Goal: Task Accomplishment & Management: Manage account settings

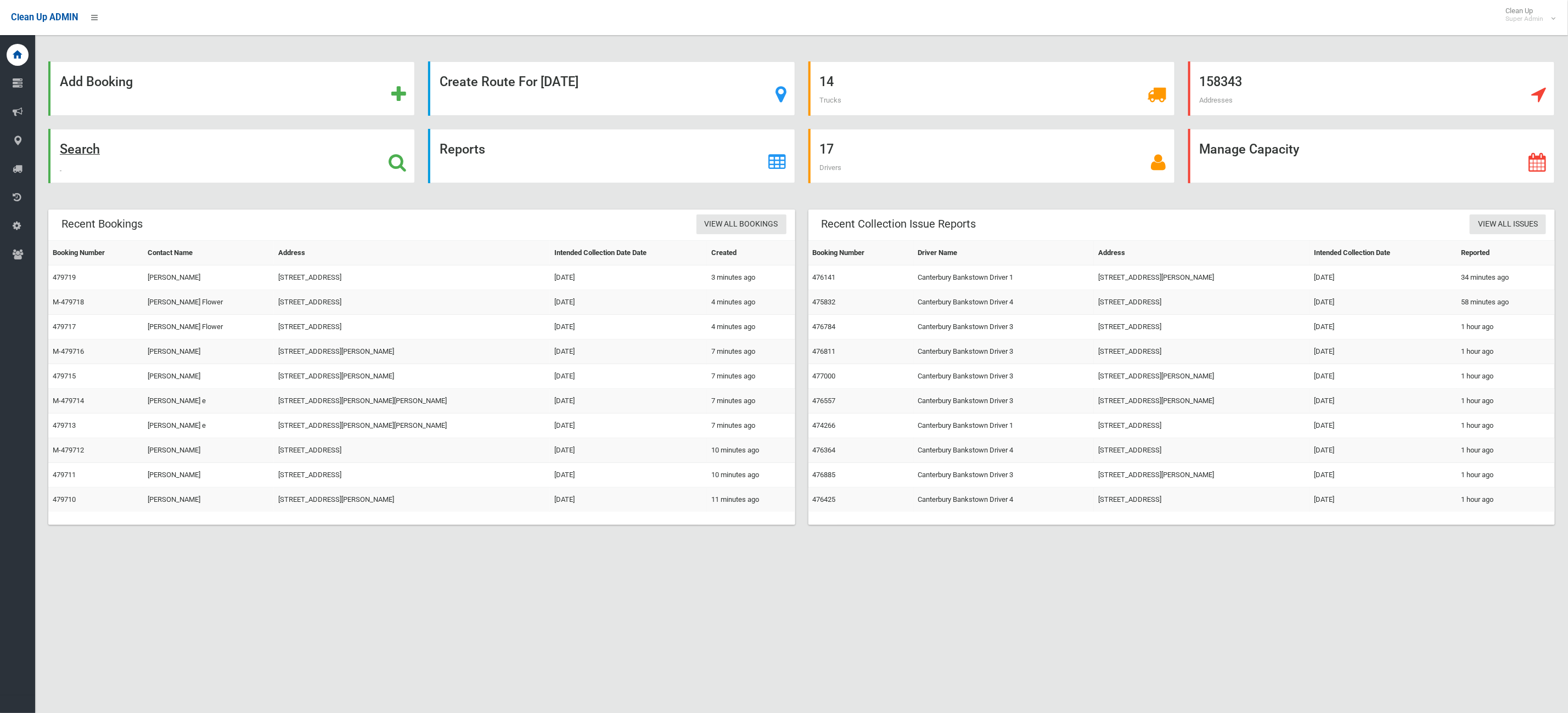
click at [240, 149] on div "Search" at bounding box center [231, 156] width 367 height 54
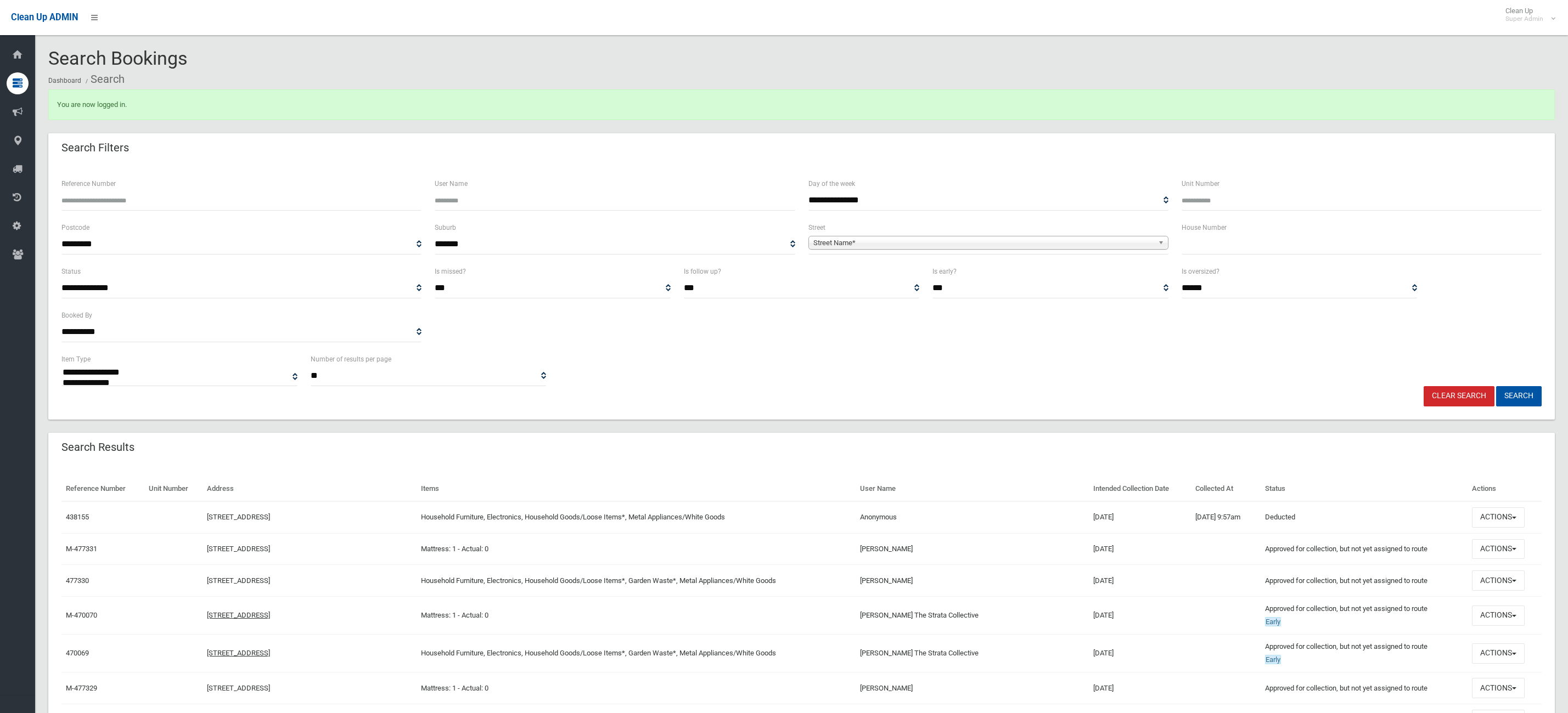
select select
click at [1248, 249] on input "text" at bounding box center [1361, 245] width 360 height 20
type input "**"
click at [967, 262] on div "**********" at bounding box center [989, 243] width 374 height 44
click at [946, 244] on span "Street Name*" at bounding box center [983, 243] width 341 height 13
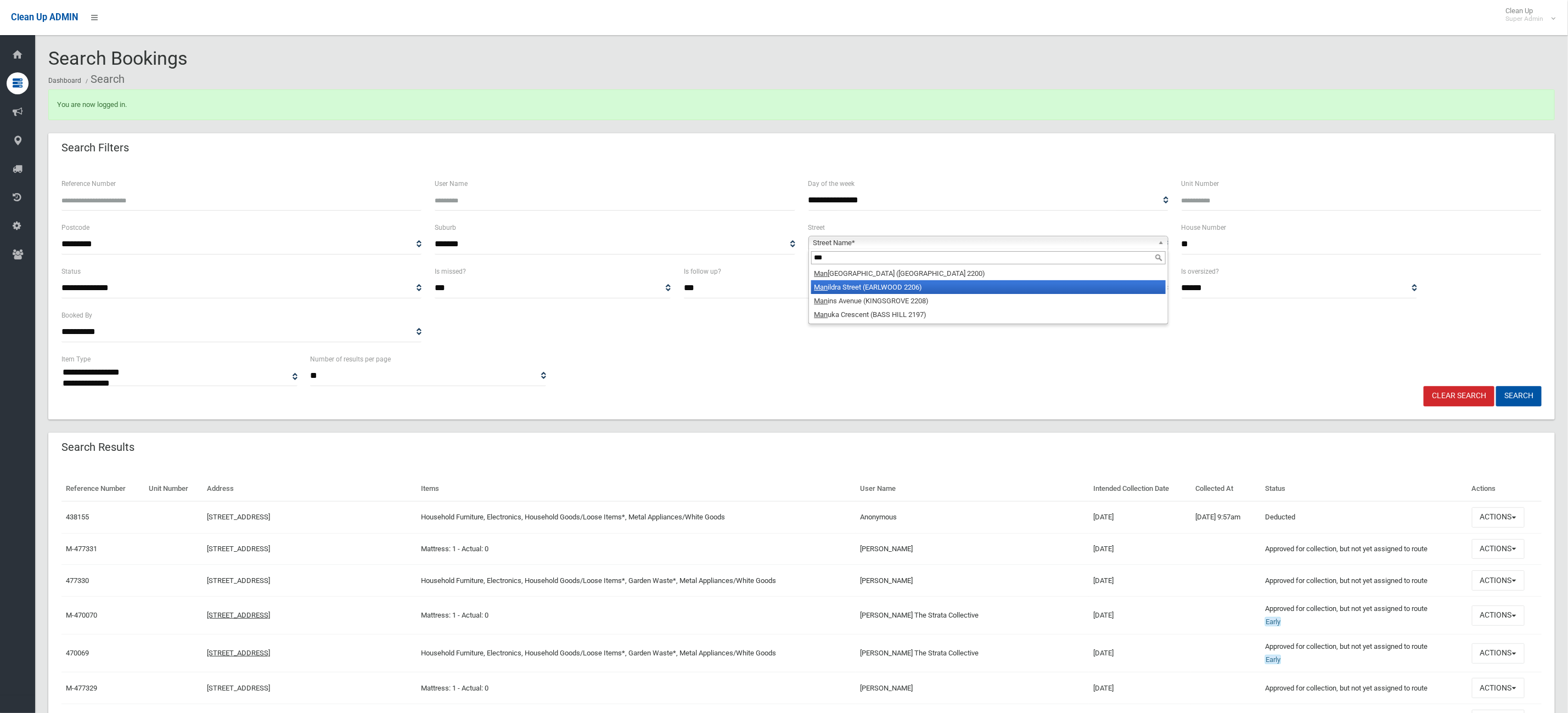
type input "***"
click at [850, 282] on li "Man ildra Street (EARLWOOD 2206)" at bounding box center [988, 288] width 355 height 14
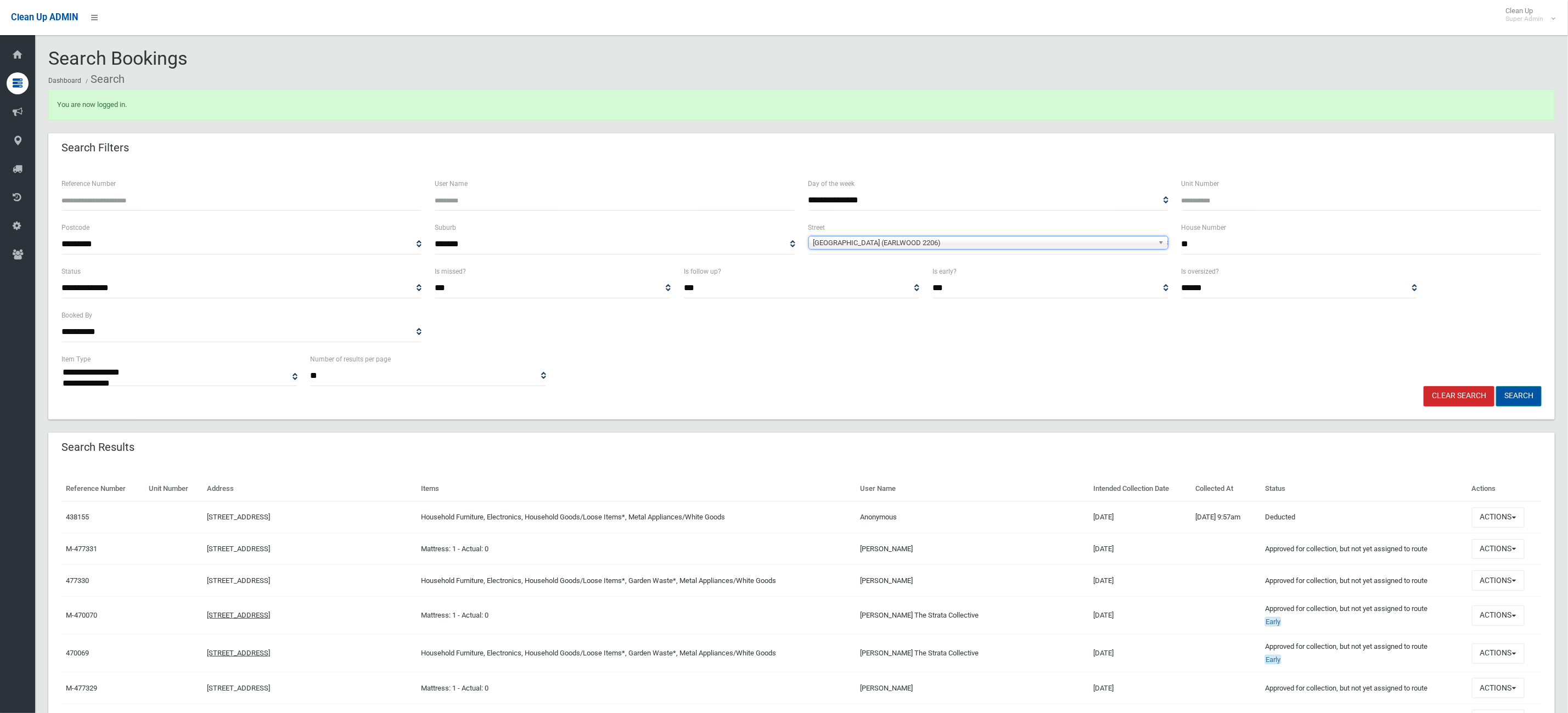
click at [1525, 396] on button "Search" at bounding box center [1519, 396] width 46 height 20
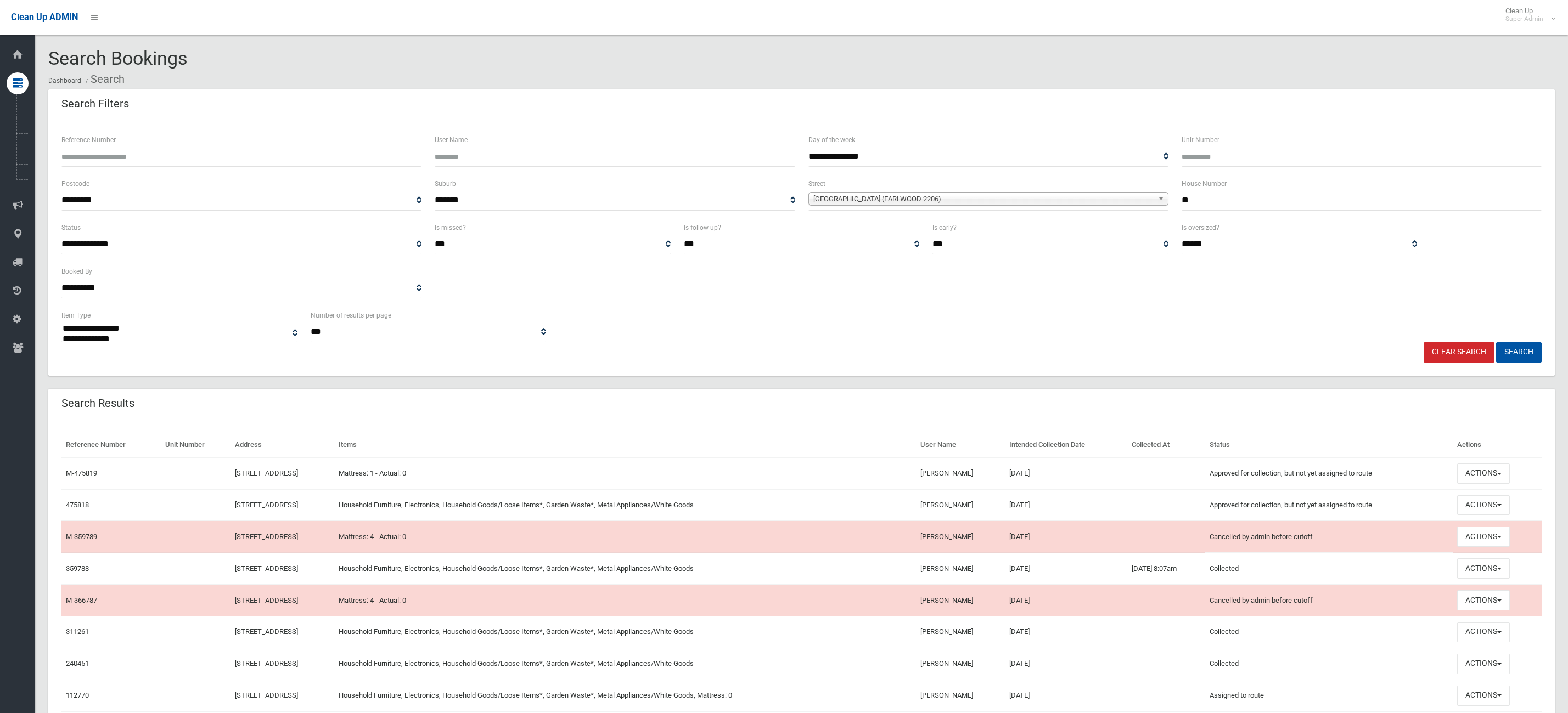
select select
click at [1495, 501] on button "Actions" at bounding box center [1483, 505] width 53 height 20
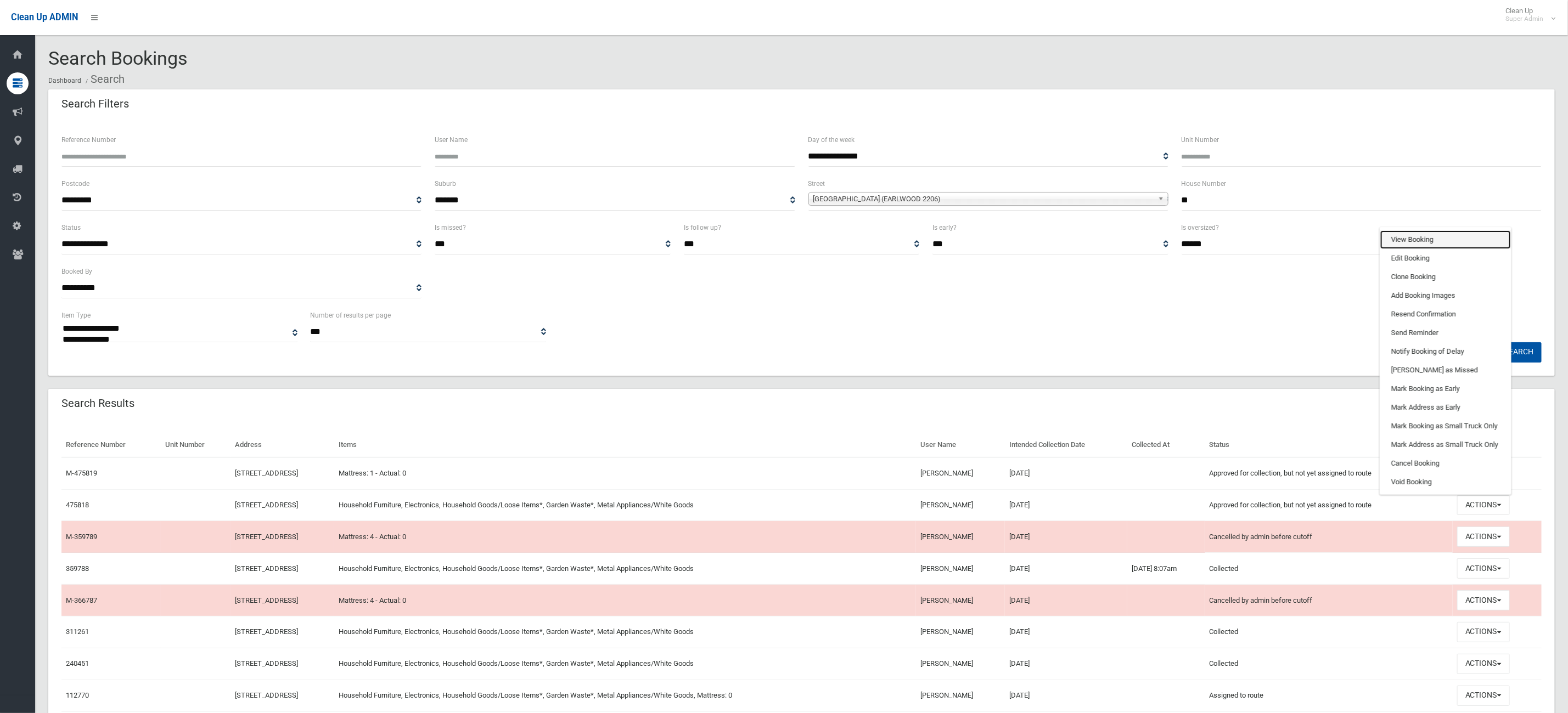
click at [1469, 243] on link "View Booking" at bounding box center [1445, 240] width 131 height 19
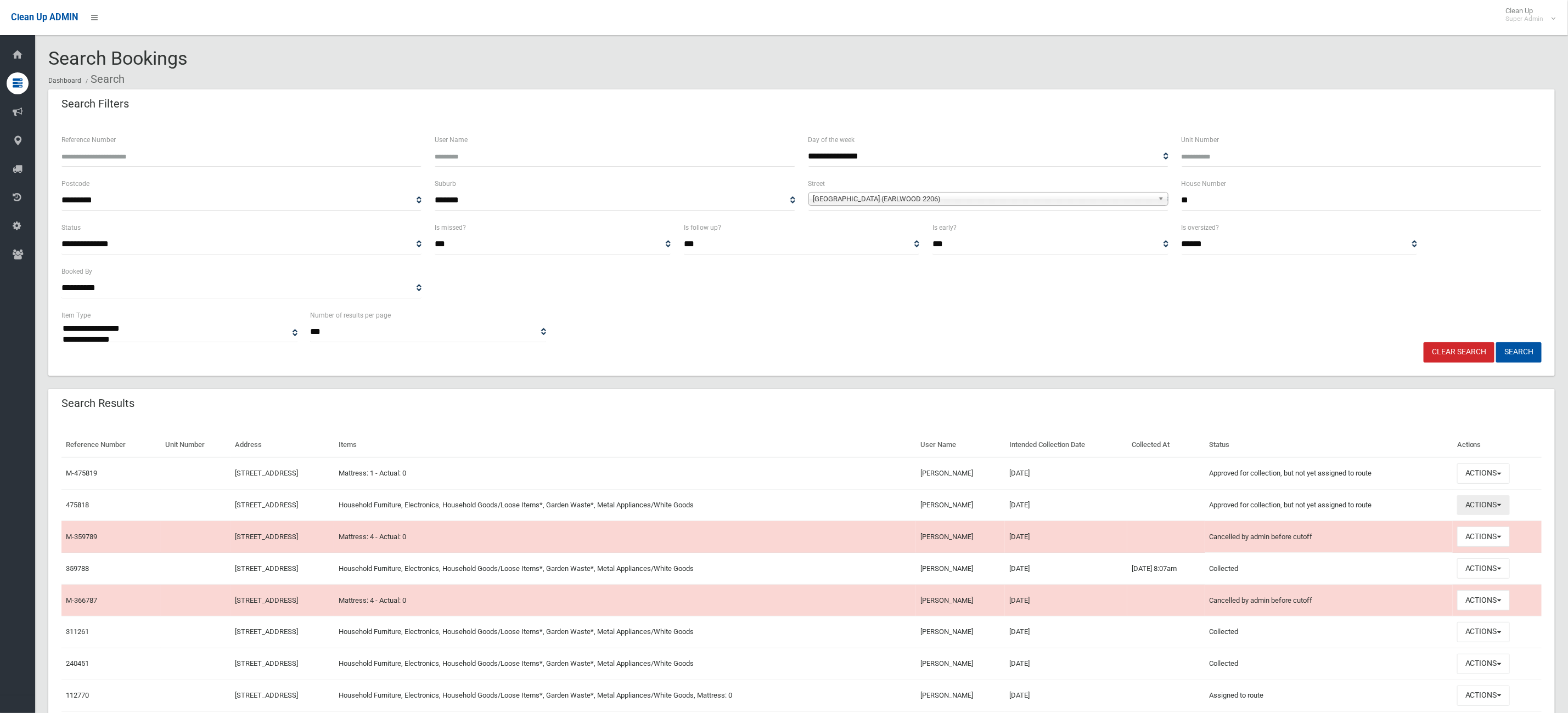
click at [1510, 507] on button "Actions" at bounding box center [1483, 505] width 53 height 20
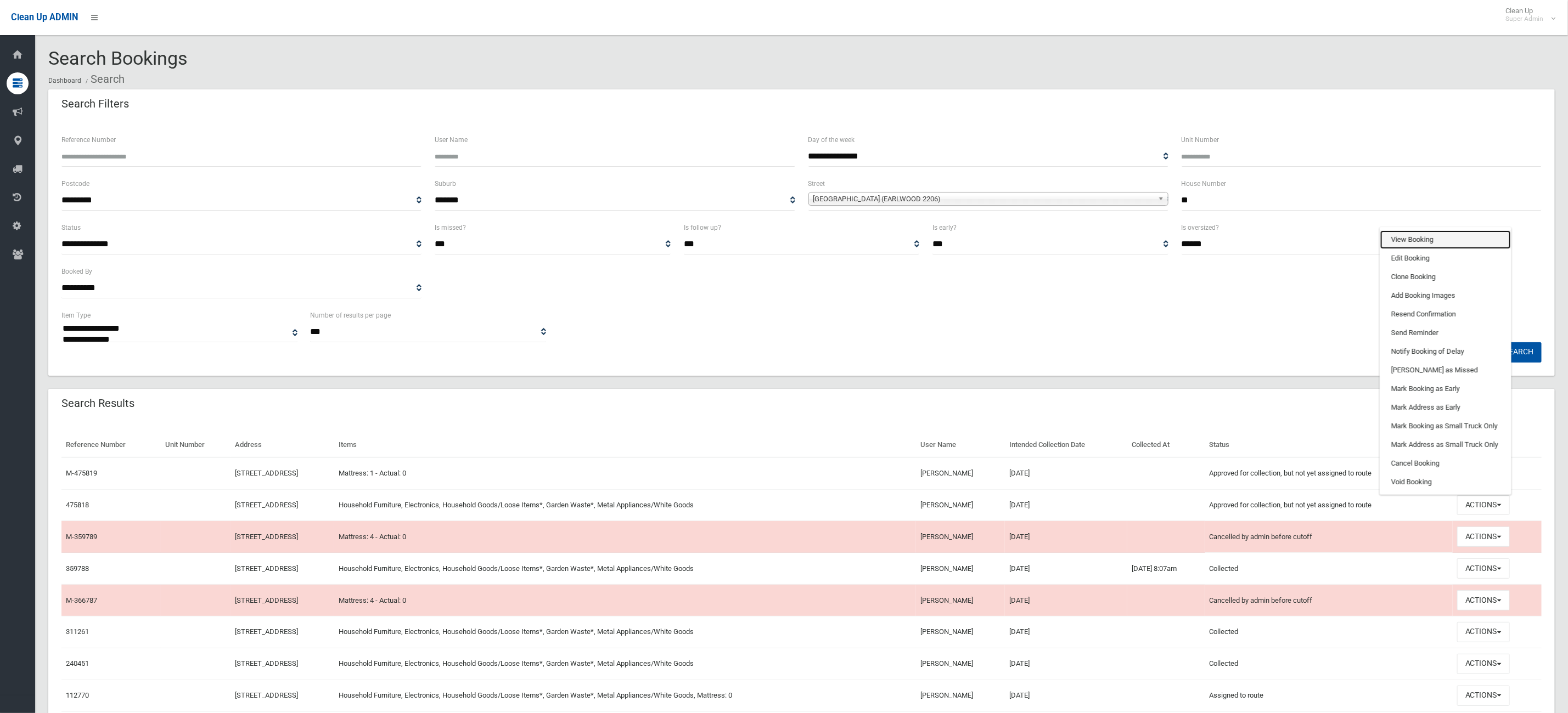
click at [1441, 241] on link "View Booking" at bounding box center [1445, 240] width 131 height 19
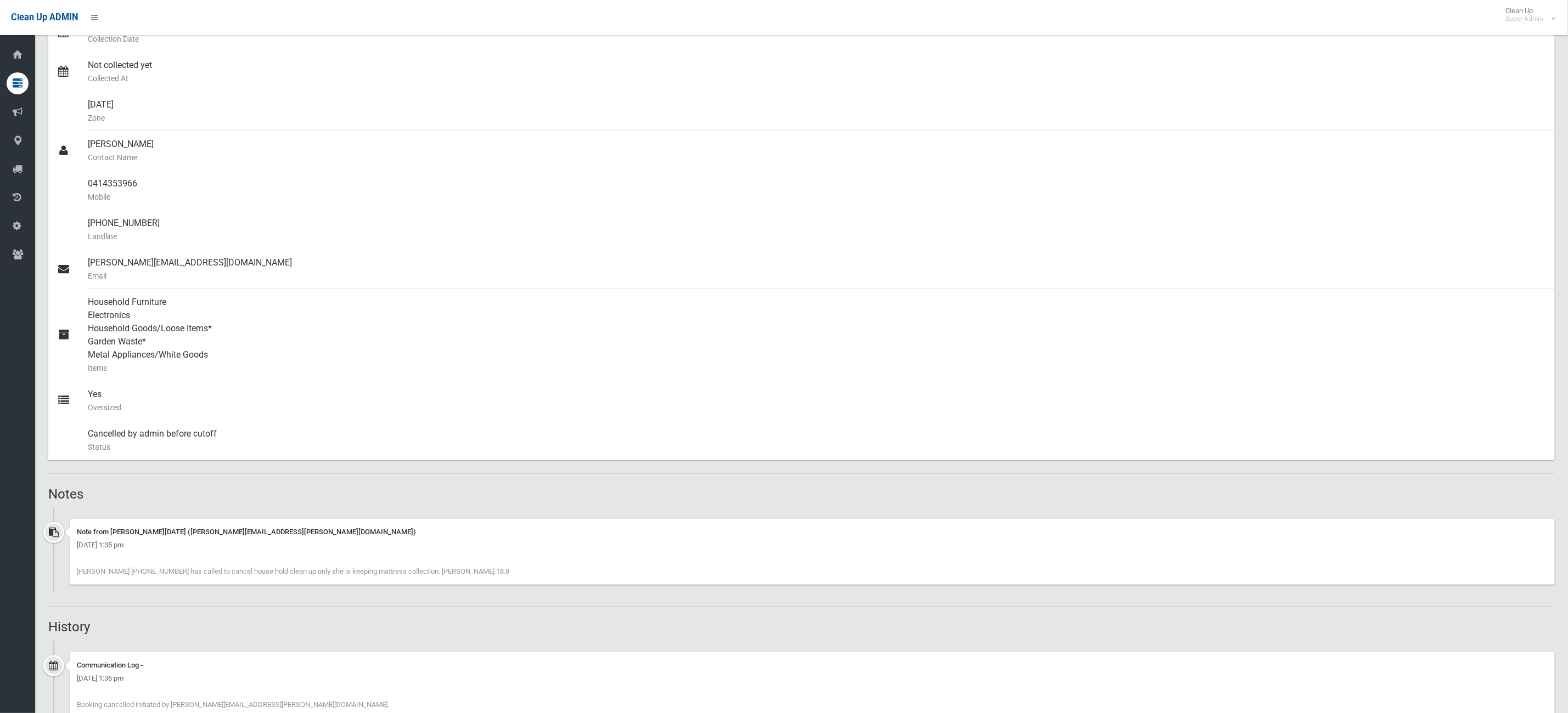
scroll to position [247, 0]
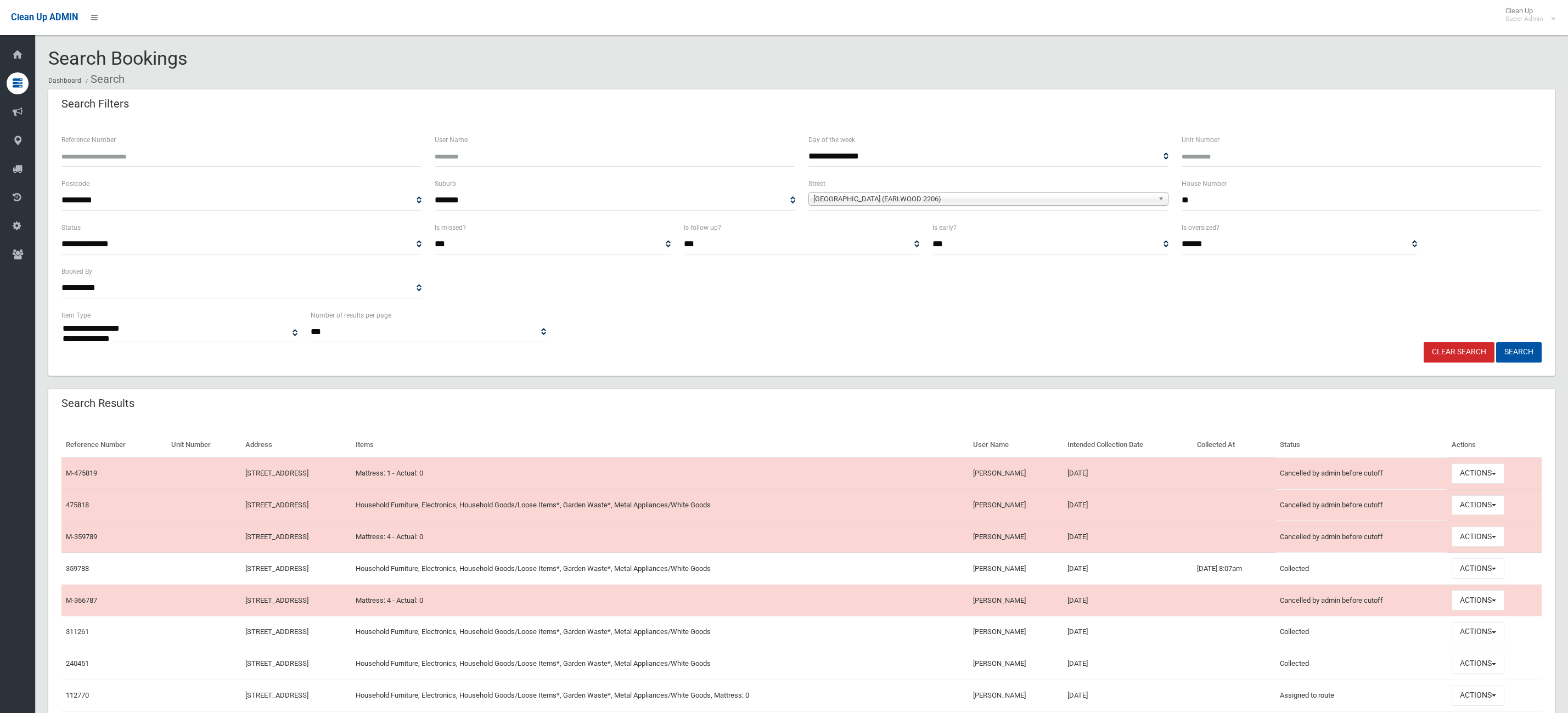
select select
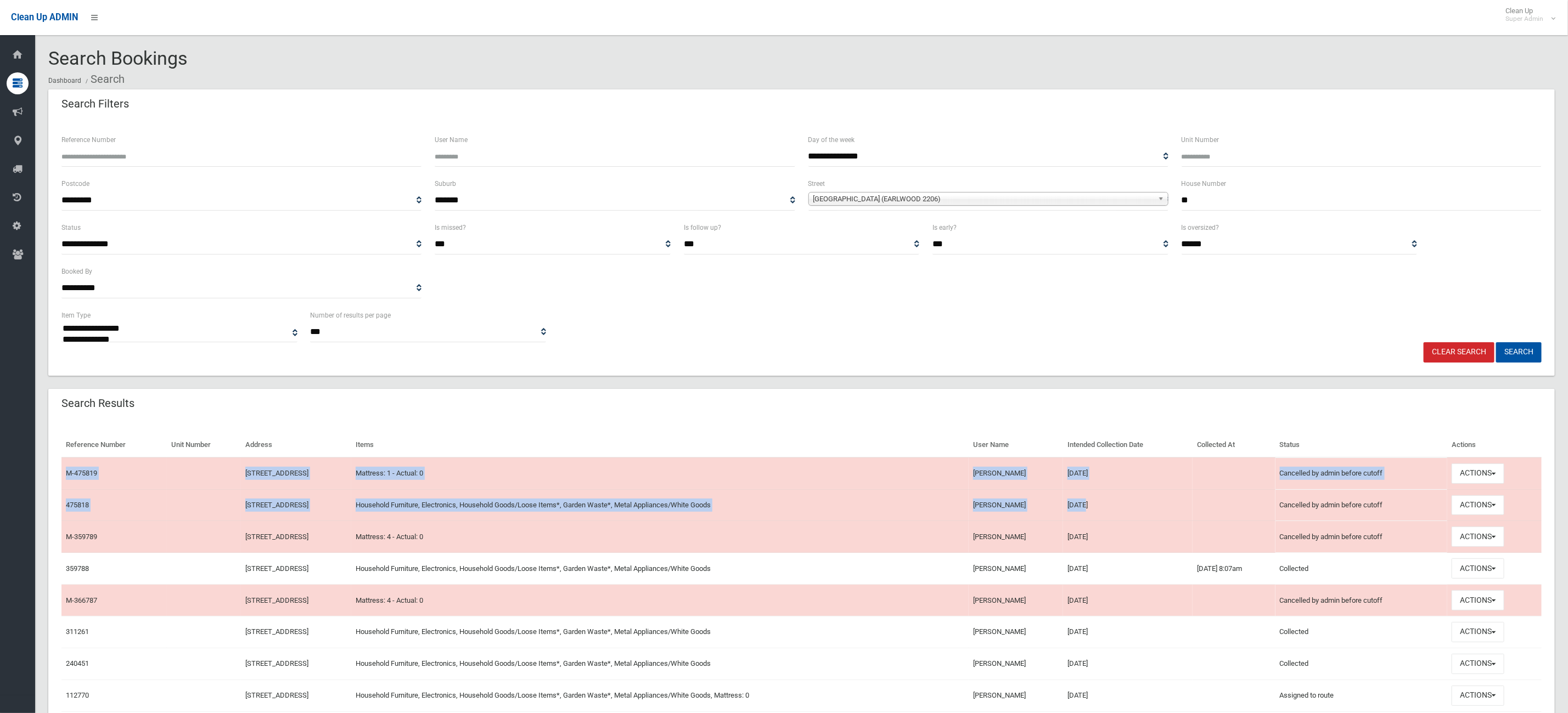
drag, startPoint x: 1099, startPoint y: 501, endPoint x: 63, endPoint y: 470, distance: 1036.5
click at [63, 470] on tbody "M-475819 30 Manildra Street, EARLWOOD NSW 2206 Mattress: 1 - Actual: 0 Fiona Mi…" at bounding box center [802, 632] width 1480 height 350
click at [1483, 512] on button "Actions" at bounding box center [1478, 505] width 53 height 20
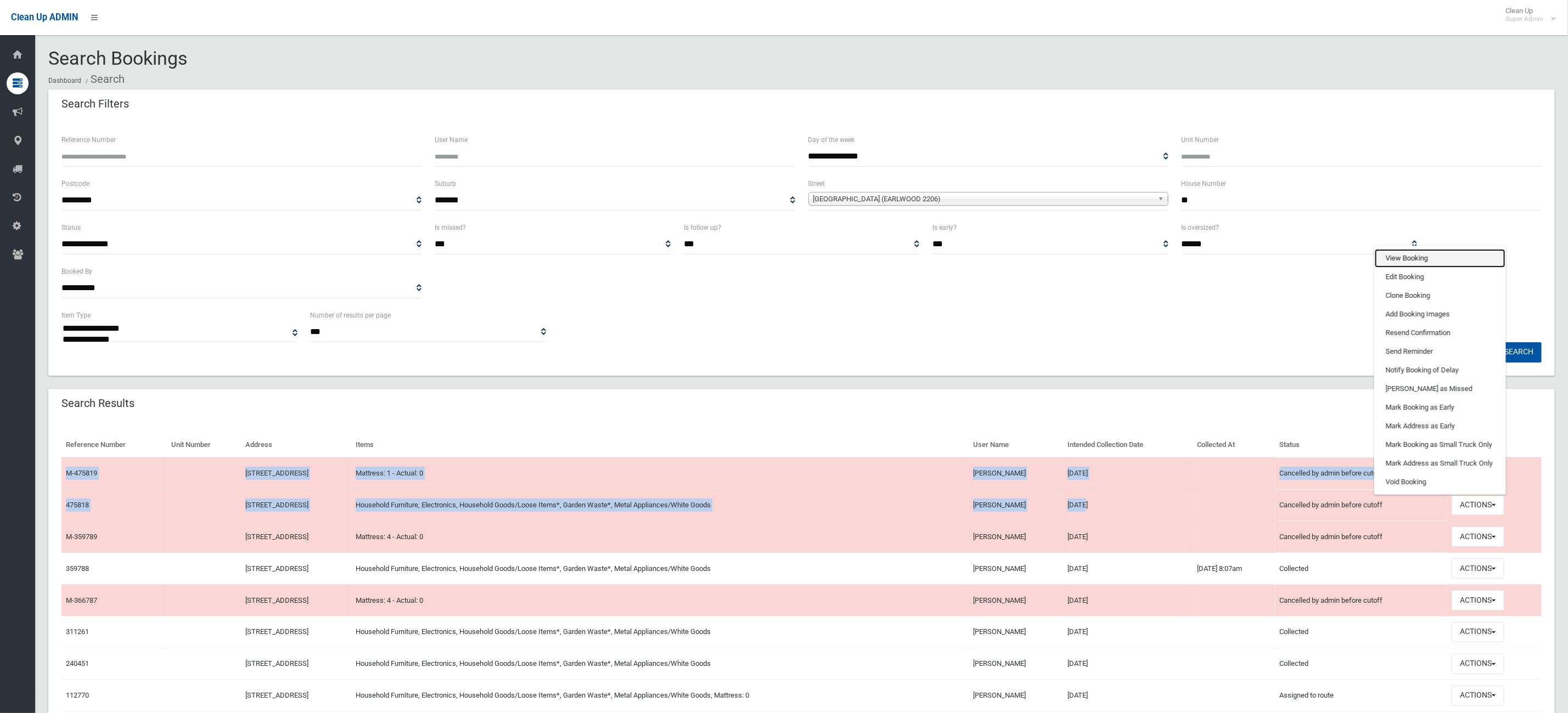
click at [1429, 261] on link "View Booking" at bounding box center [1440, 258] width 131 height 19
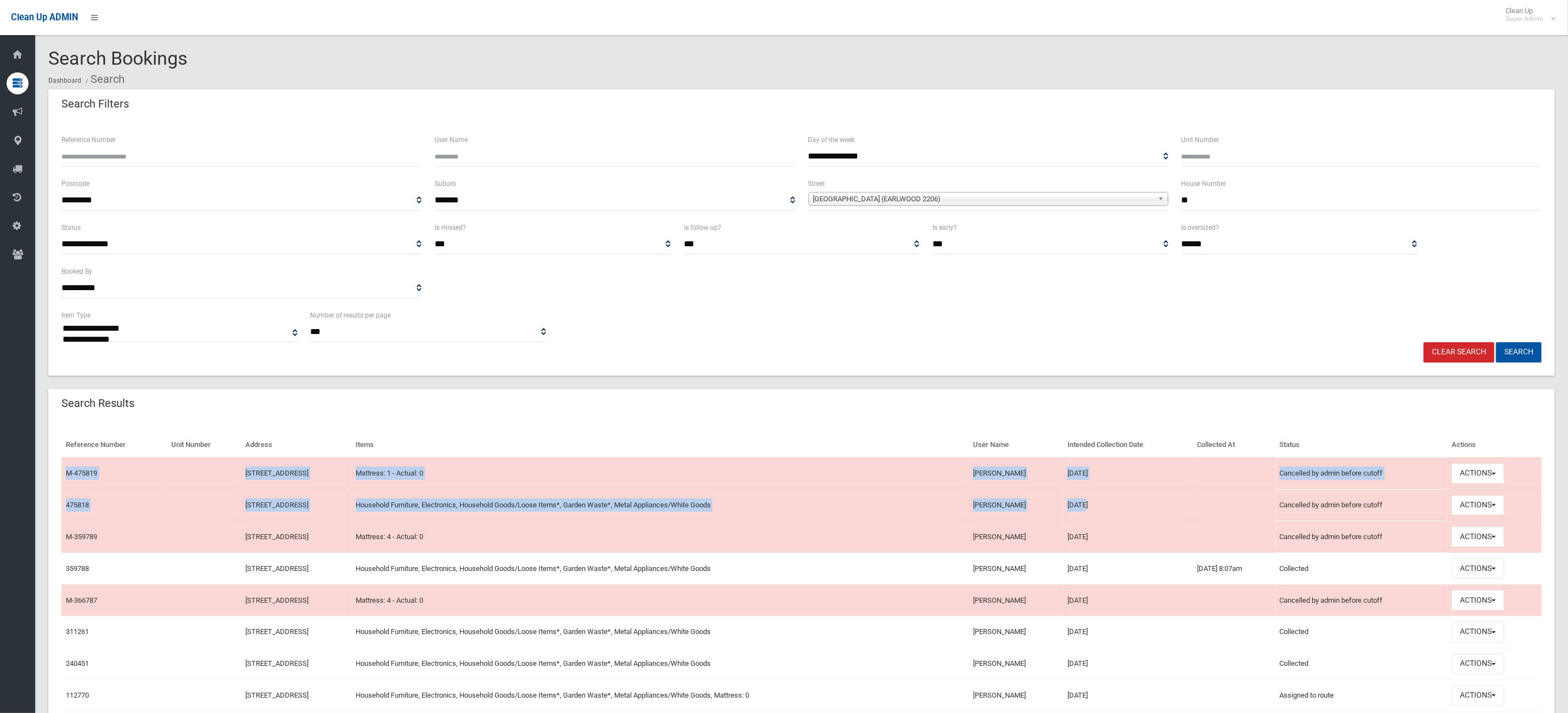
click at [352, 512] on td "[STREET_ADDRESS]" at bounding box center [296, 505] width 110 height 32
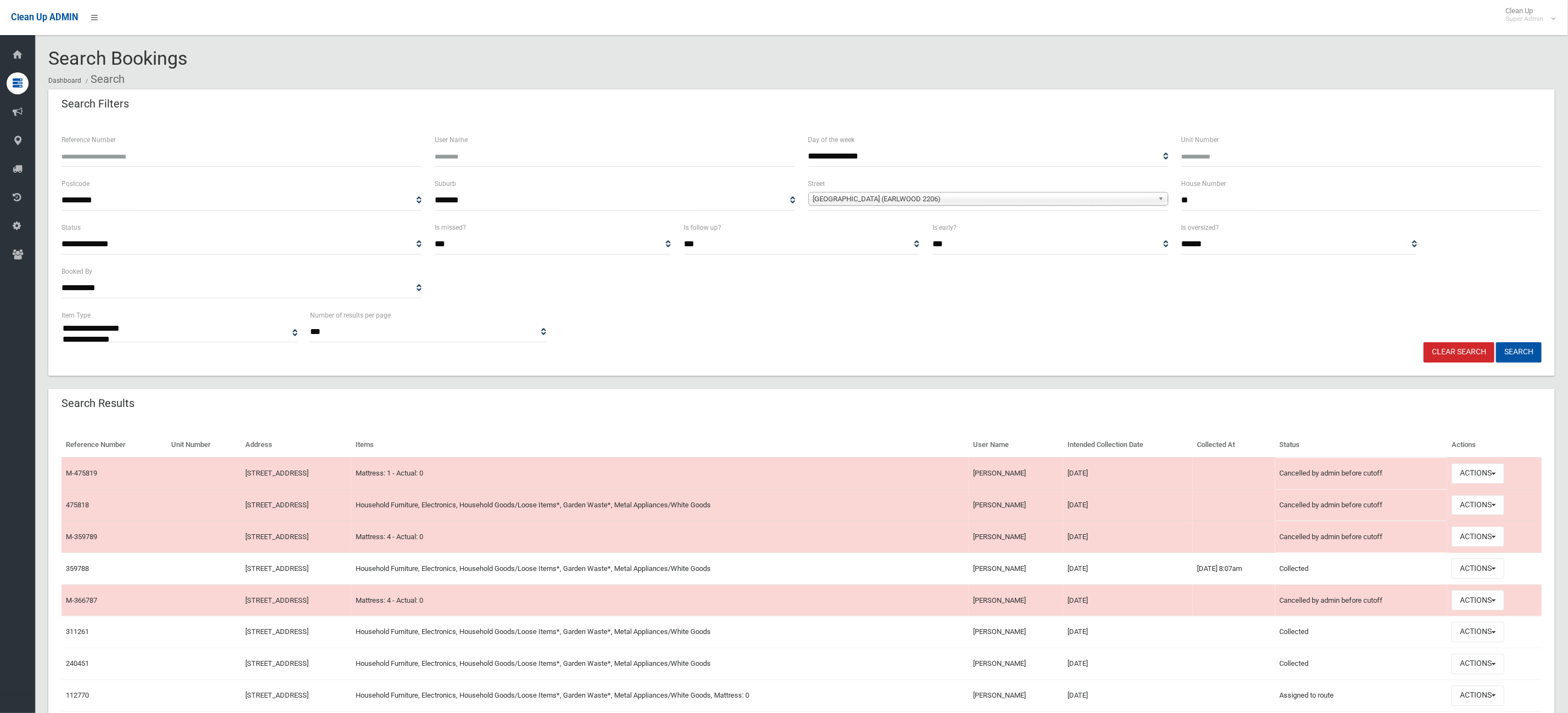
click at [33, 55] on span "Dashboard" at bounding box center [34, 55] width 16 height 8
click at [1480, 473] on button "Actions" at bounding box center [1478, 473] width 53 height 20
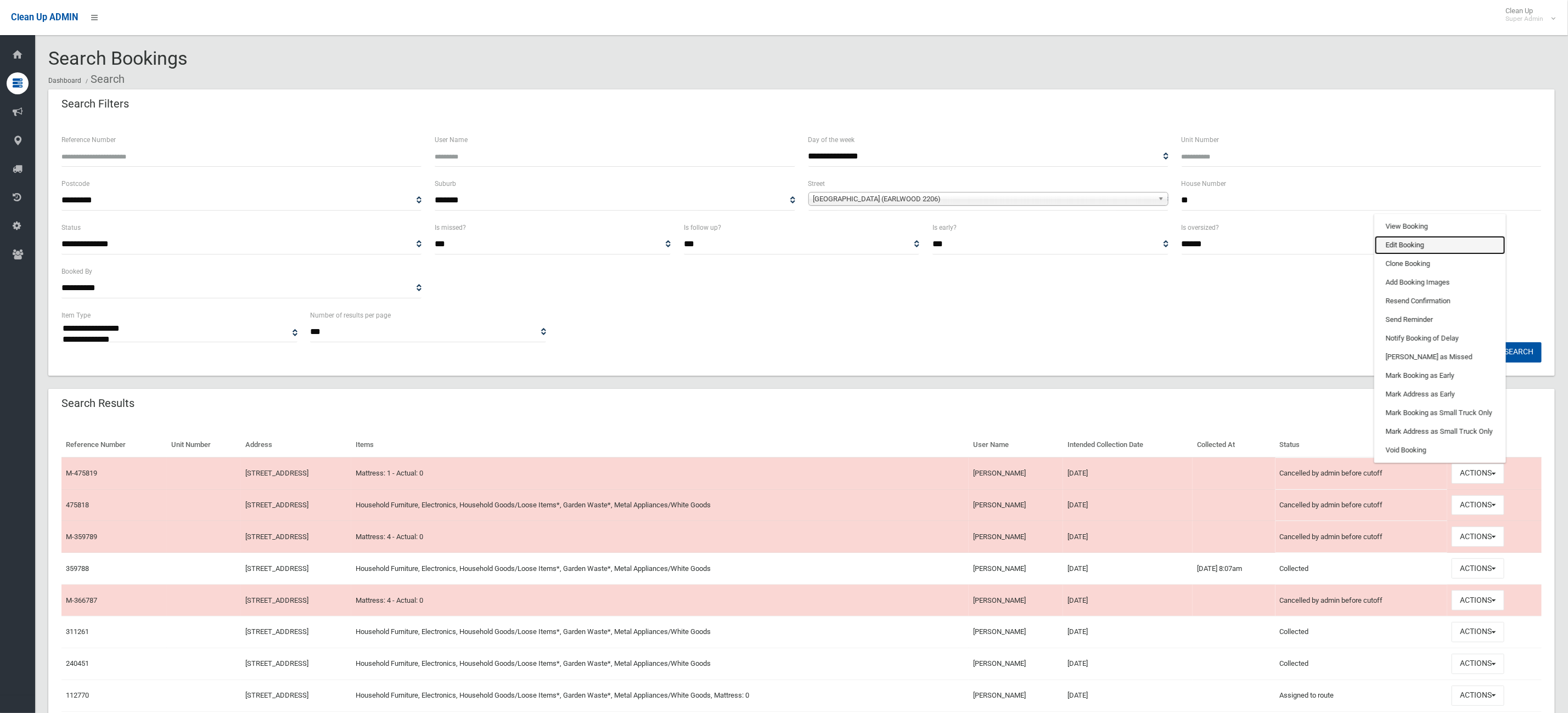
click at [1441, 240] on link "Edit Booking" at bounding box center [1440, 245] width 131 height 19
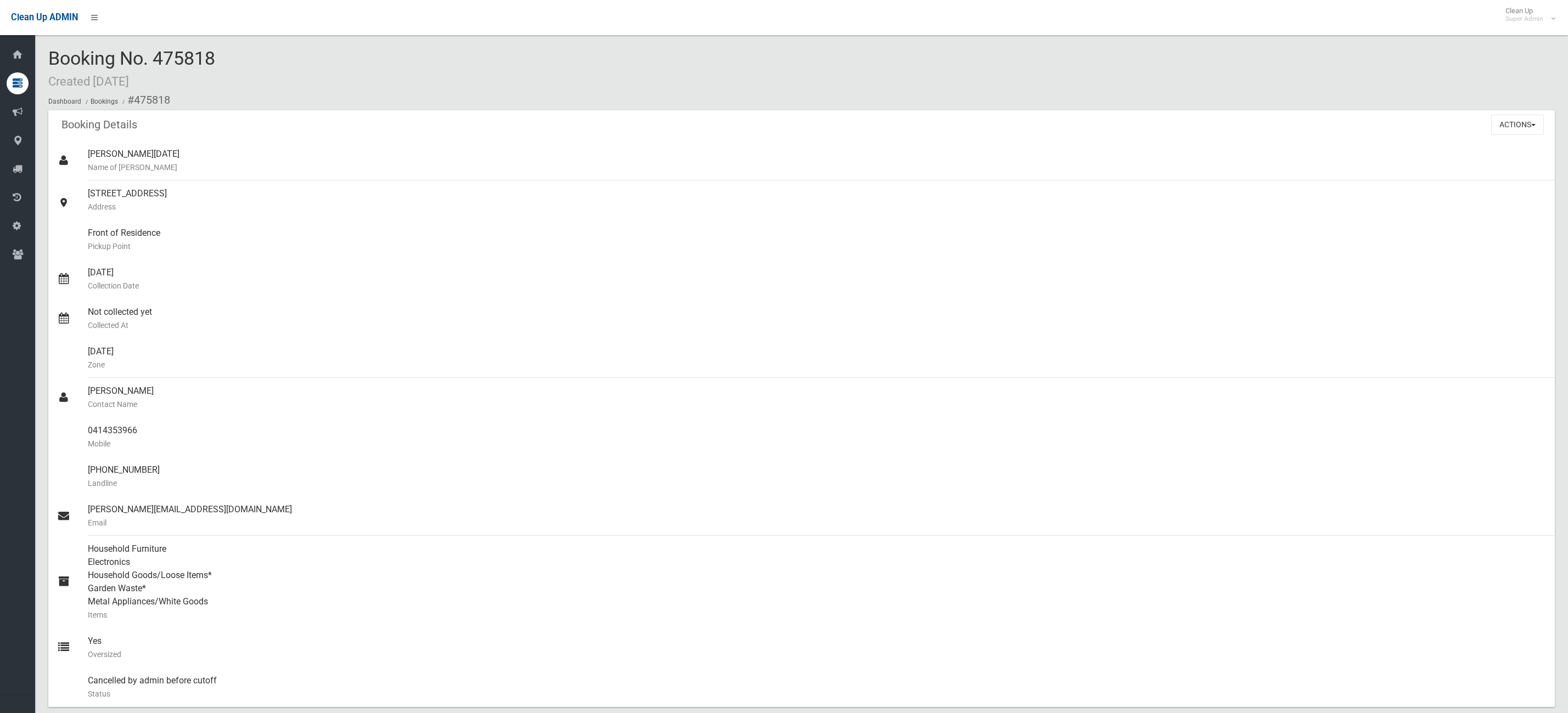
scroll to position [330, 0]
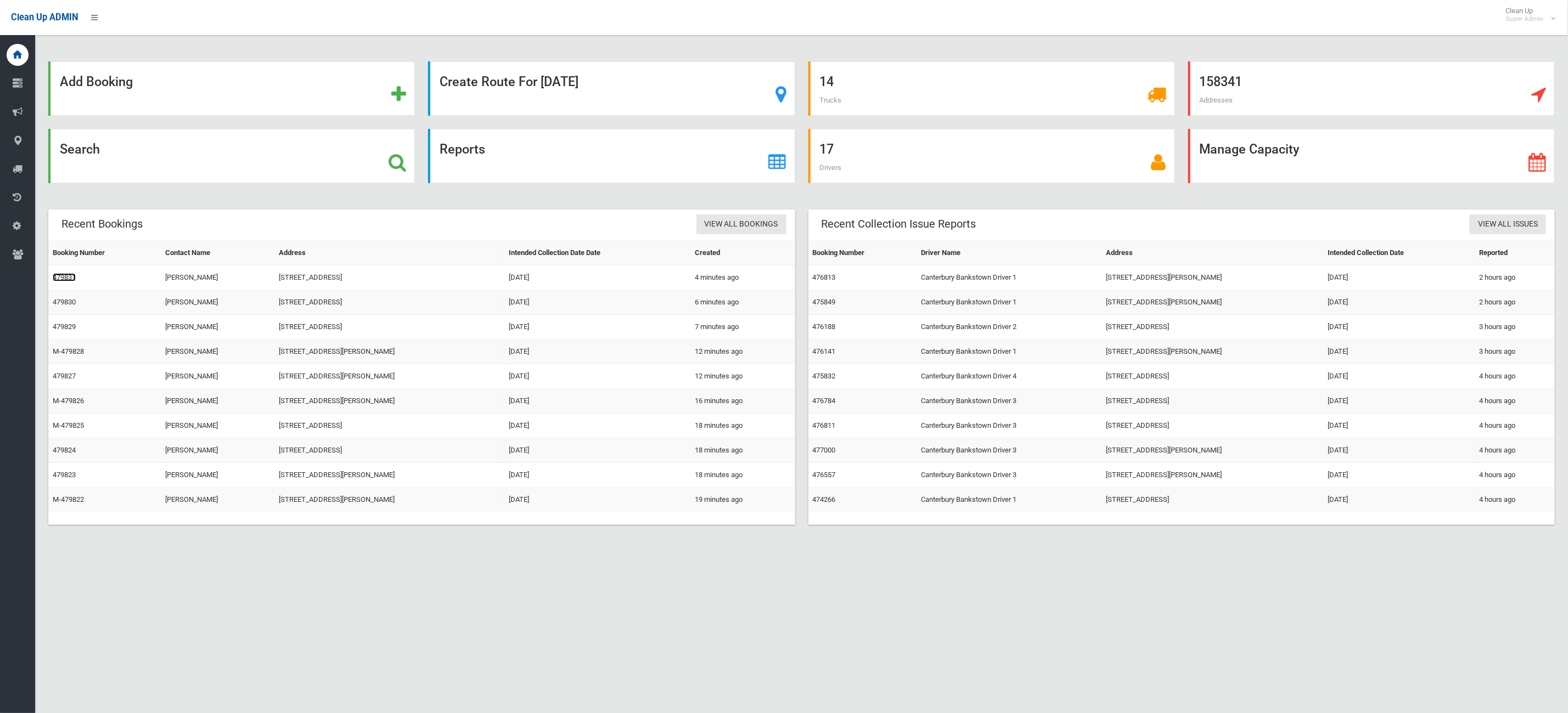
click at [66, 282] on link "479831" at bounding box center [64, 278] width 23 height 8
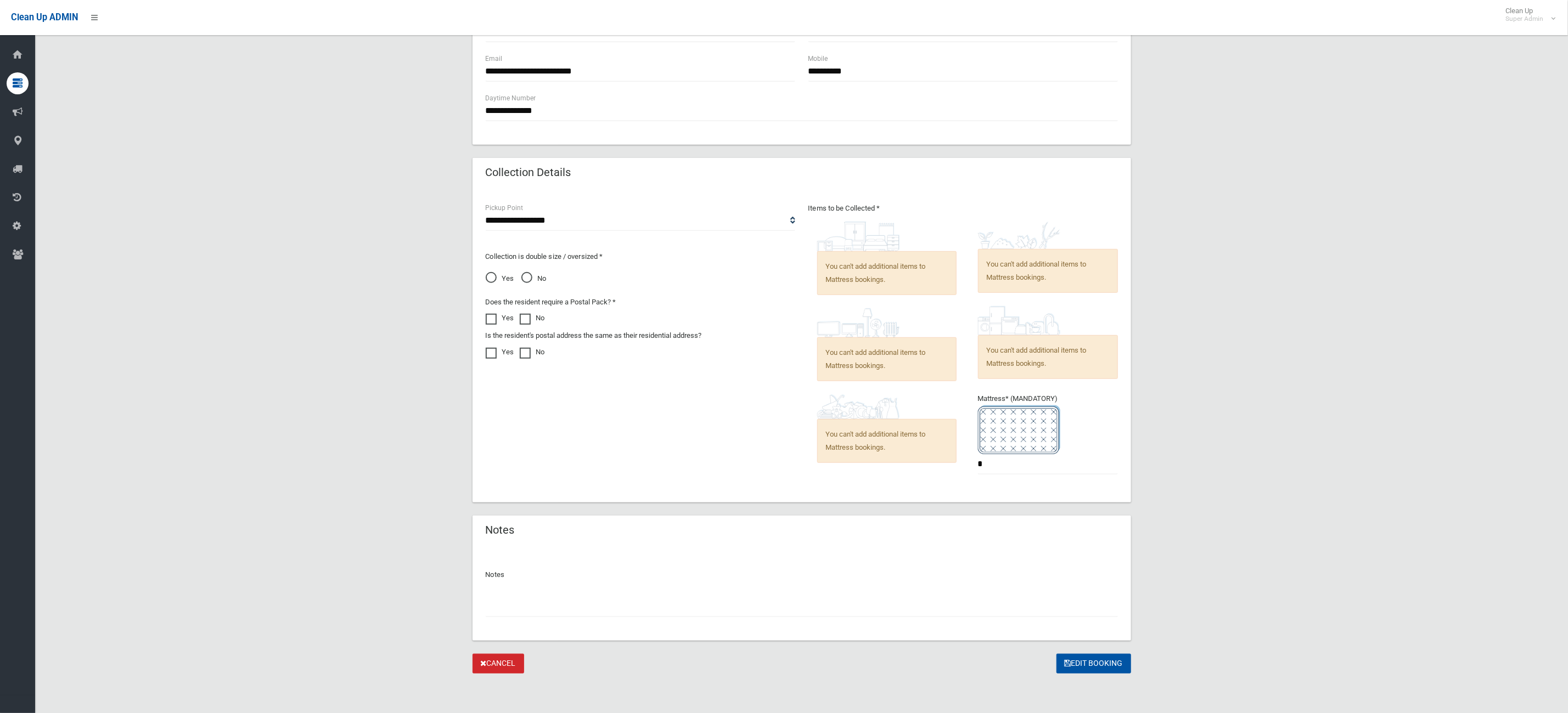
scroll to position [435, 0]
click at [642, 592] on div at bounding box center [801, 602] width 632 height 29
click at [613, 597] on input "text" at bounding box center [801, 607] width 632 height 20
type input "**********"
click at [1092, 661] on button "Edit Booking" at bounding box center [1094, 664] width 75 height 20
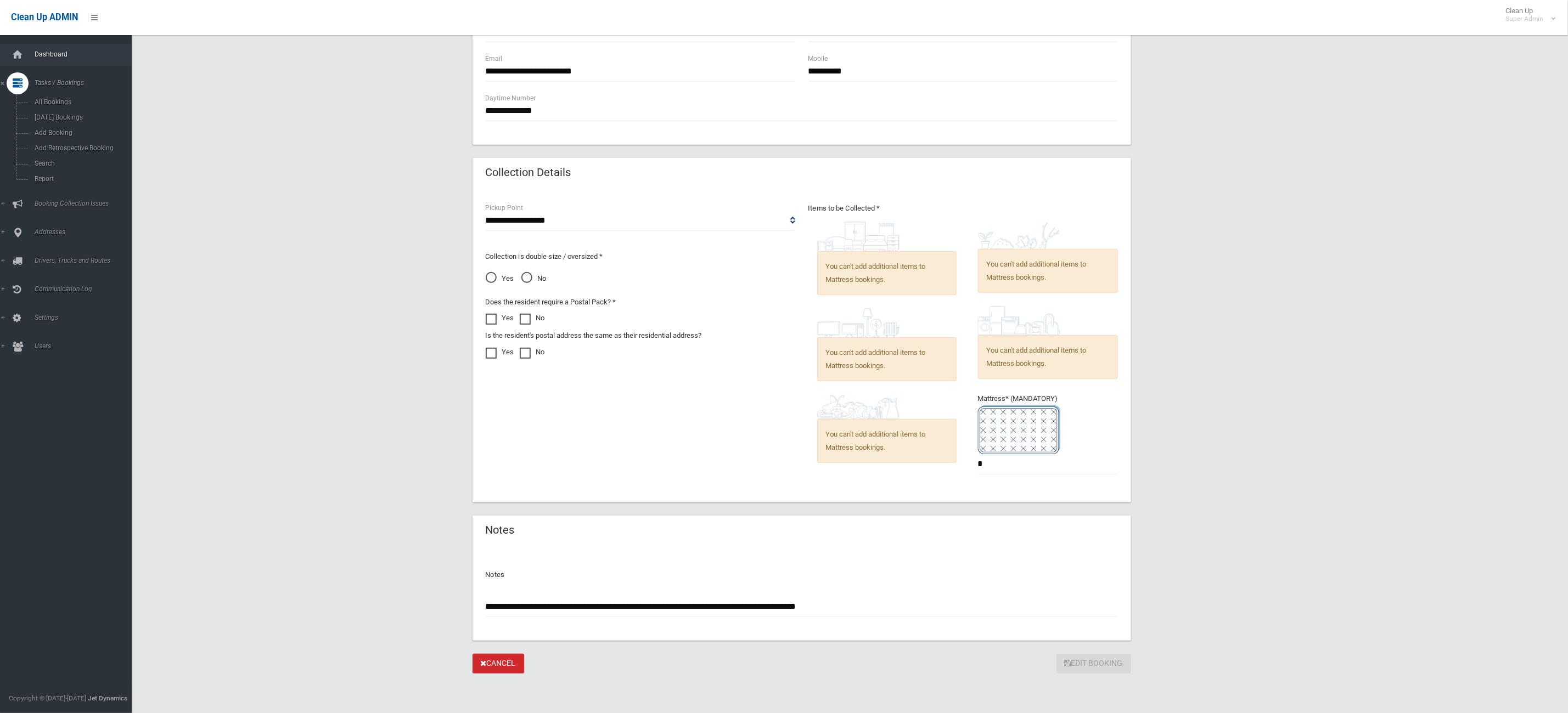
click at [43, 61] on link "Dashboard" at bounding box center [72, 55] width 145 height 22
